Goal: Task Accomplishment & Management: Use online tool/utility

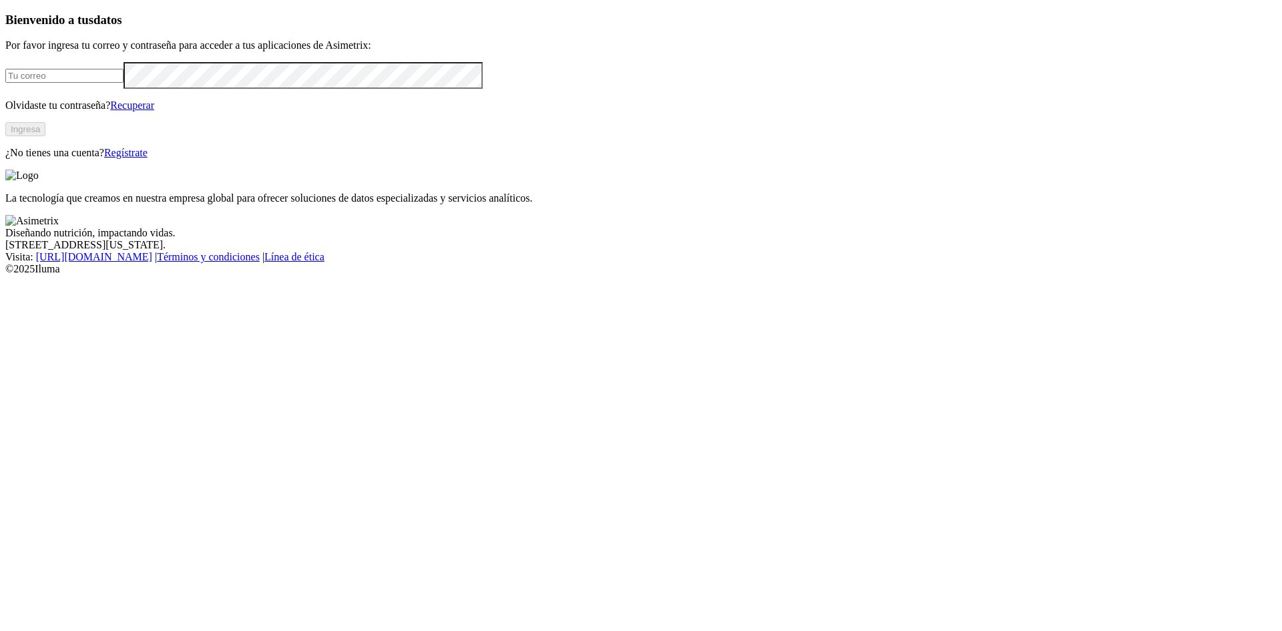
click at [124, 83] on input "email" at bounding box center [64, 76] width 118 height 14
type input "[EMAIL_ADDRESS][DOMAIN_NAME]"
click input "submit" at bounding box center [0, 0] width 0 height 0
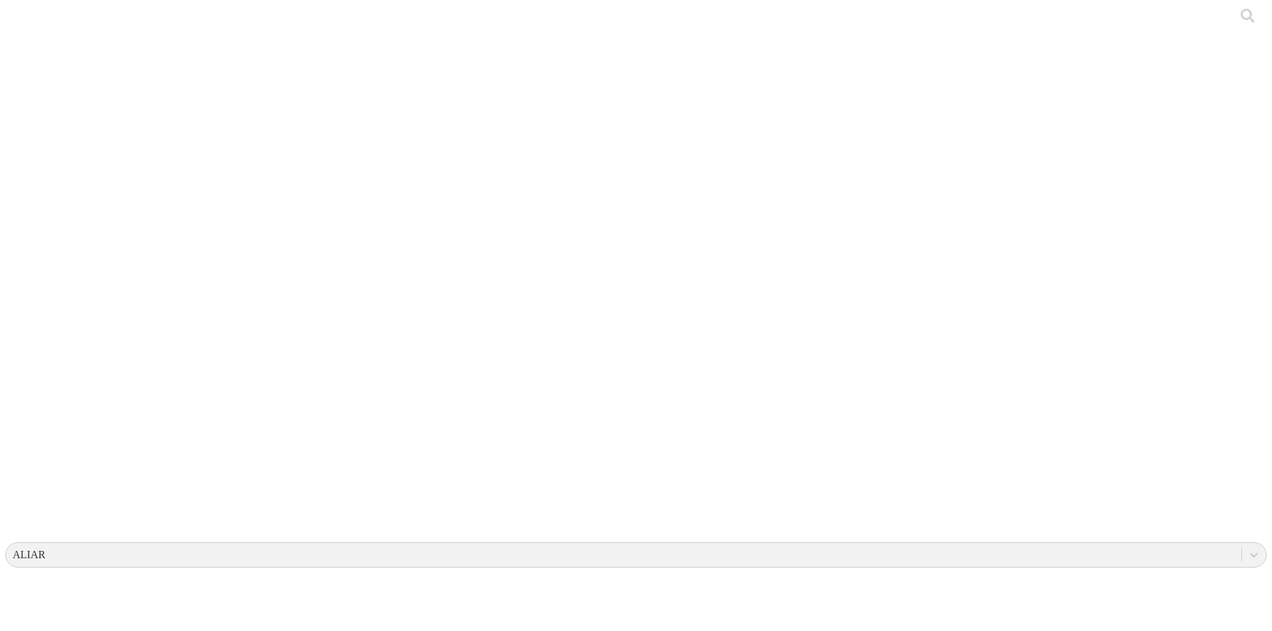
scroll to position [3, 0]
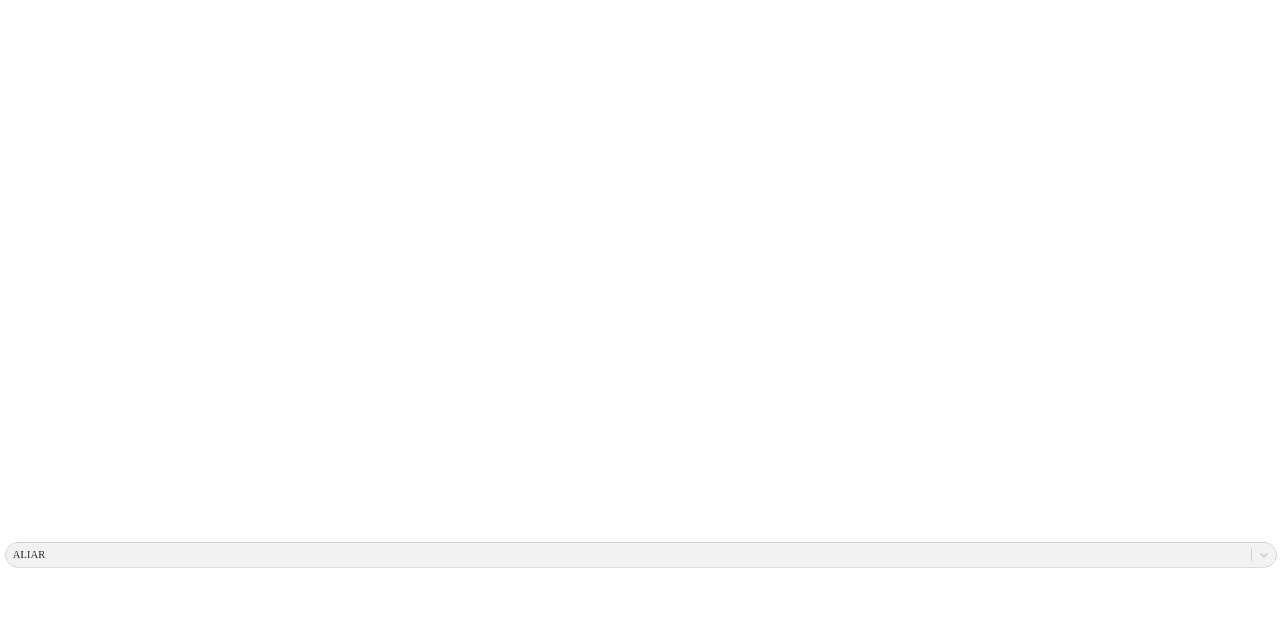
type input "Juan Sebastian Del Rio Layos"
